Goal: Transaction & Acquisition: Obtain resource

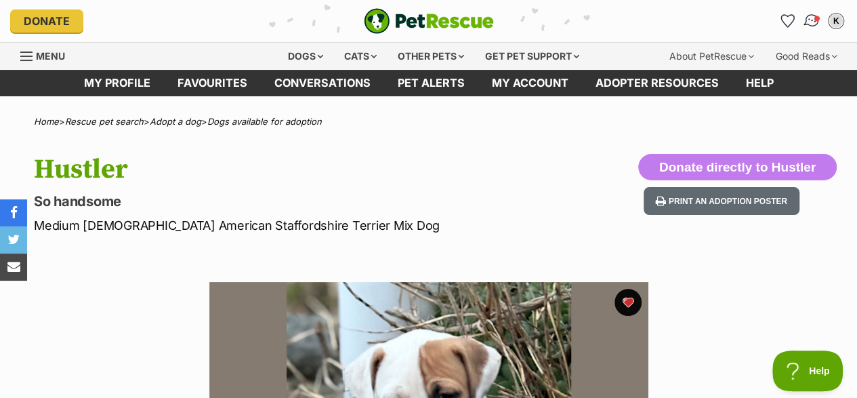
click at [812, 19] on img "Conversations" at bounding box center [812, 21] width 18 height 18
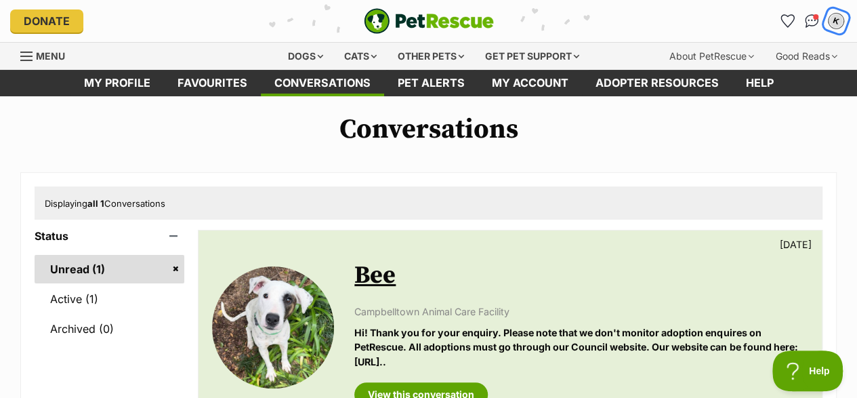
click at [835, 15] on div "K" at bounding box center [836, 21] width 18 height 18
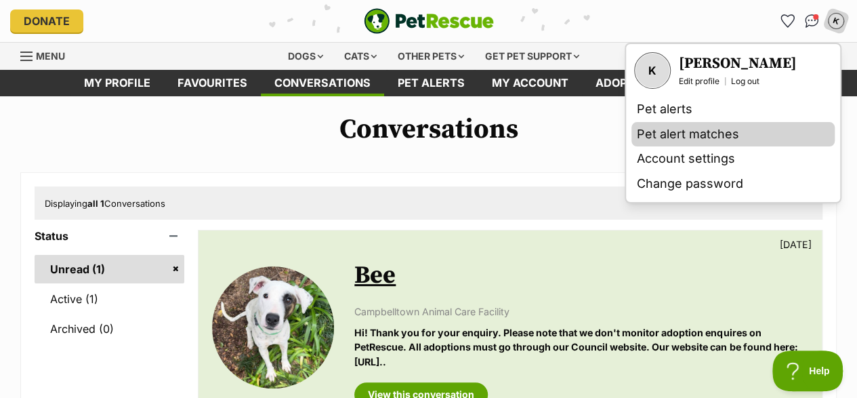
click at [696, 134] on link "Pet alert matches" at bounding box center [732, 134] width 203 height 25
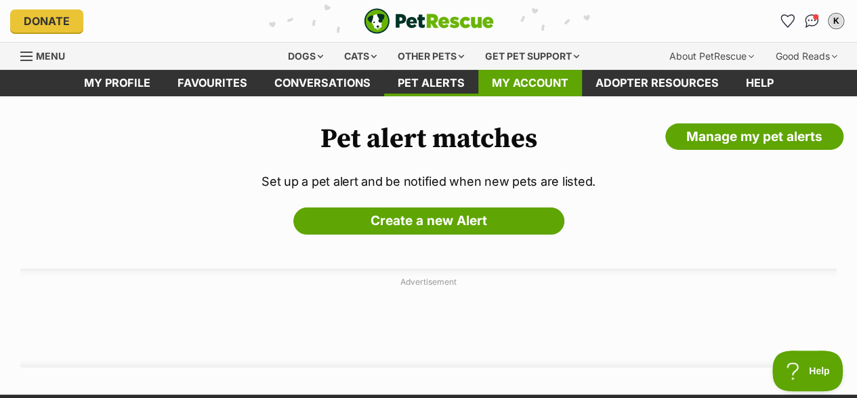
click at [531, 87] on link "My account" at bounding box center [530, 83] width 104 height 26
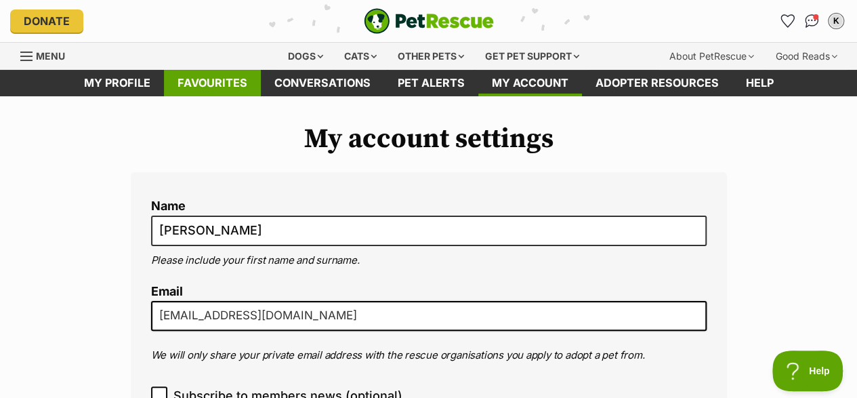
click at [209, 83] on link "Favourites" at bounding box center [212, 83] width 97 height 26
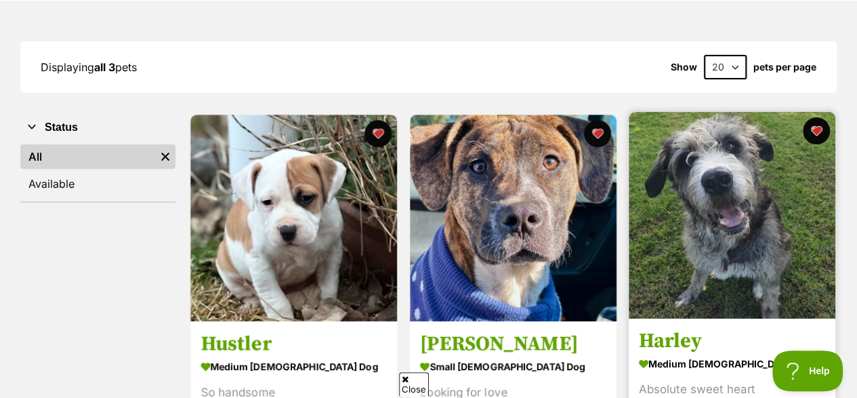
click at [726, 239] on img at bounding box center [732, 215] width 207 height 207
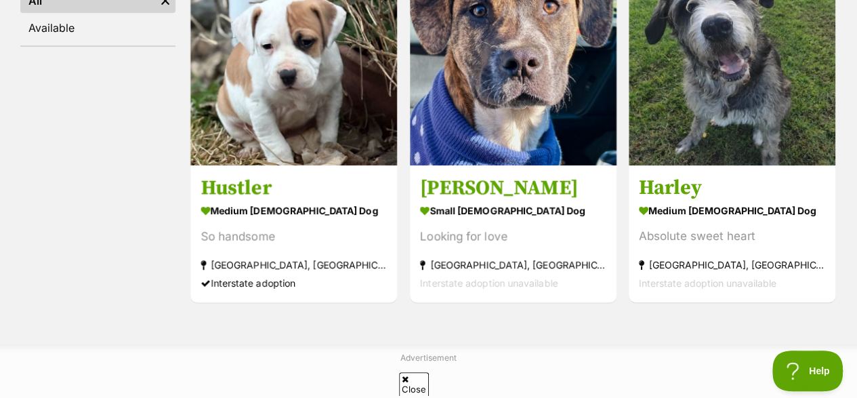
scroll to position [320, 0]
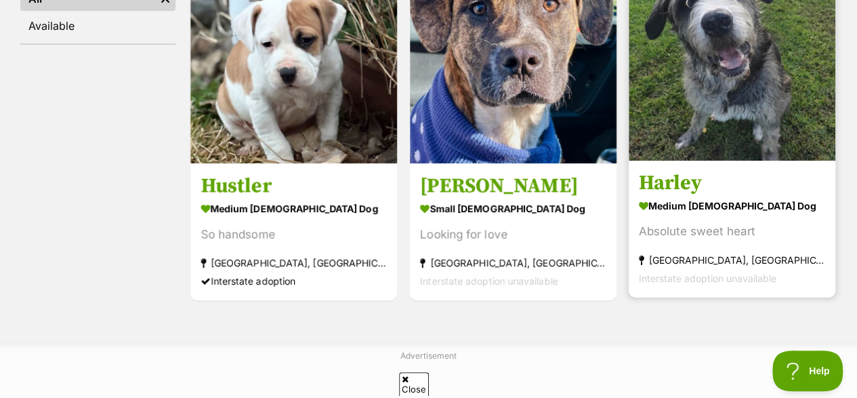
click at [689, 181] on h3 "Harley" at bounding box center [732, 183] width 186 height 26
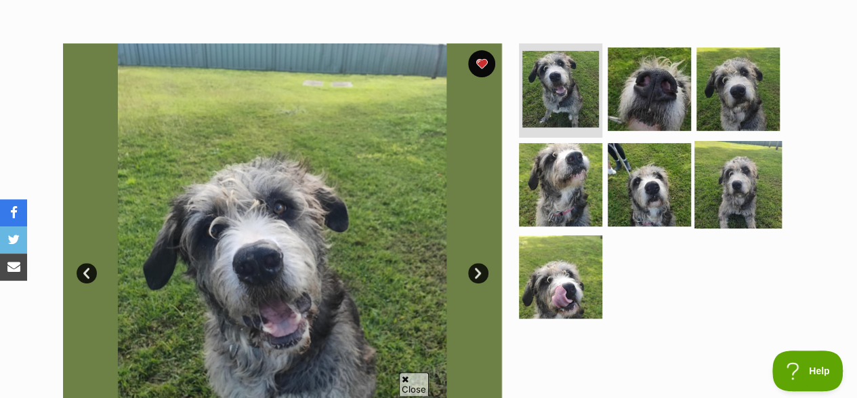
click at [738, 189] on img at bounding box center [737, 184] width 87 height 87
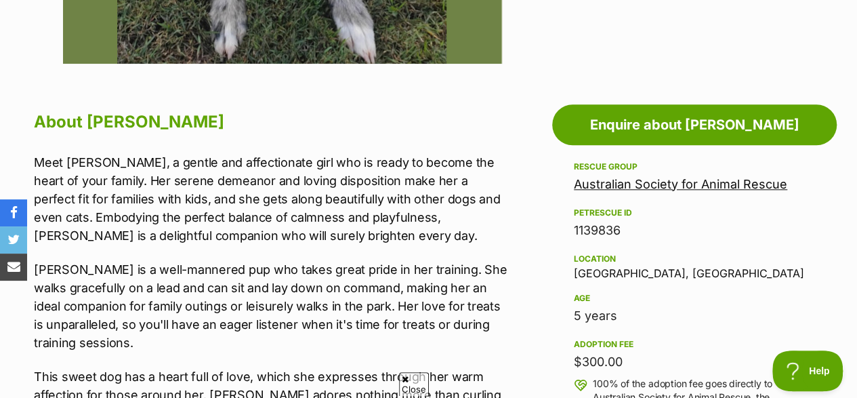
scroll to position [637, 0]
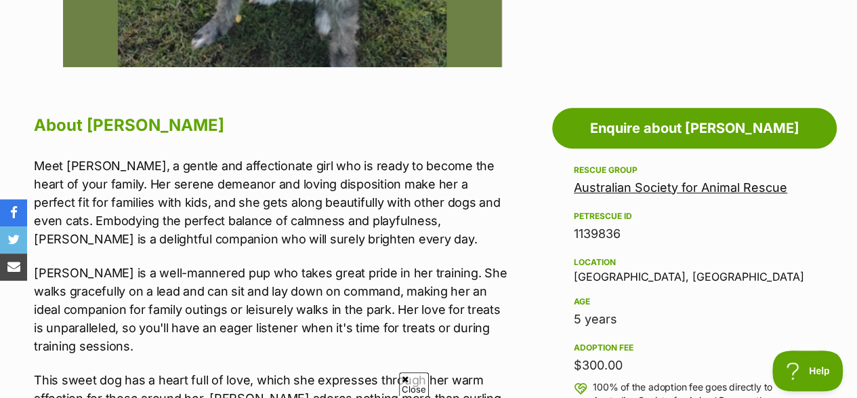
scroll to position [671, 0]
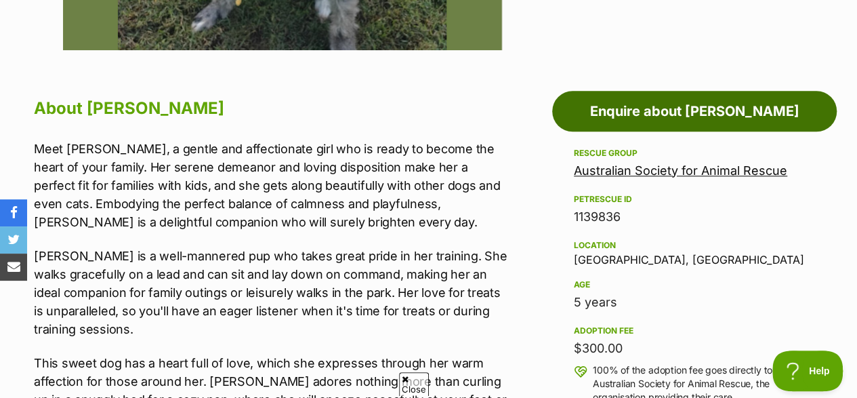
click at [706, 114] on link "Enquire about Harley" at bounding box center [694, 111] width 285 height 41
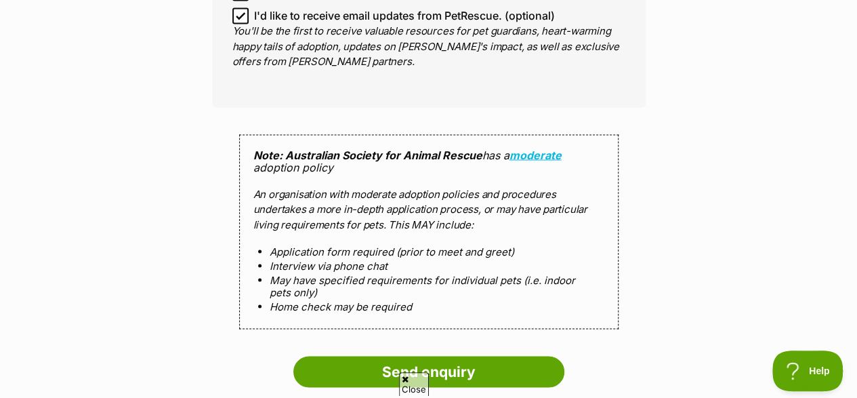
scroll to position [1143, 0]
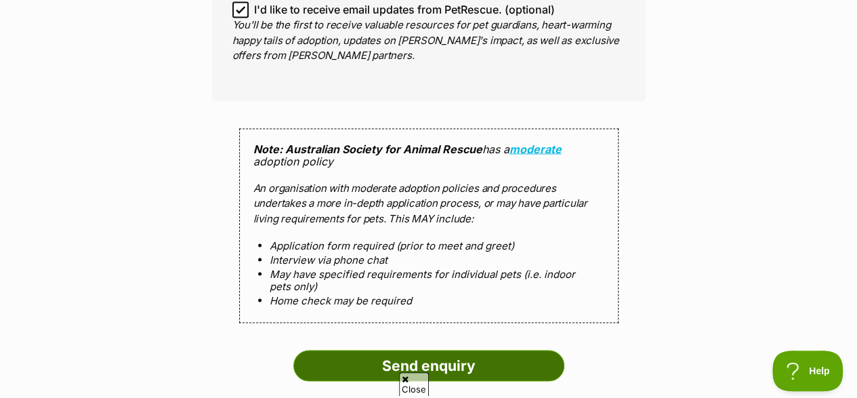
click at [449, 365] on input "Send enquiry" at bounding box center [428, 365] width 271 height 31
